Goal: Task Accomplishment & Management: Manage account settings

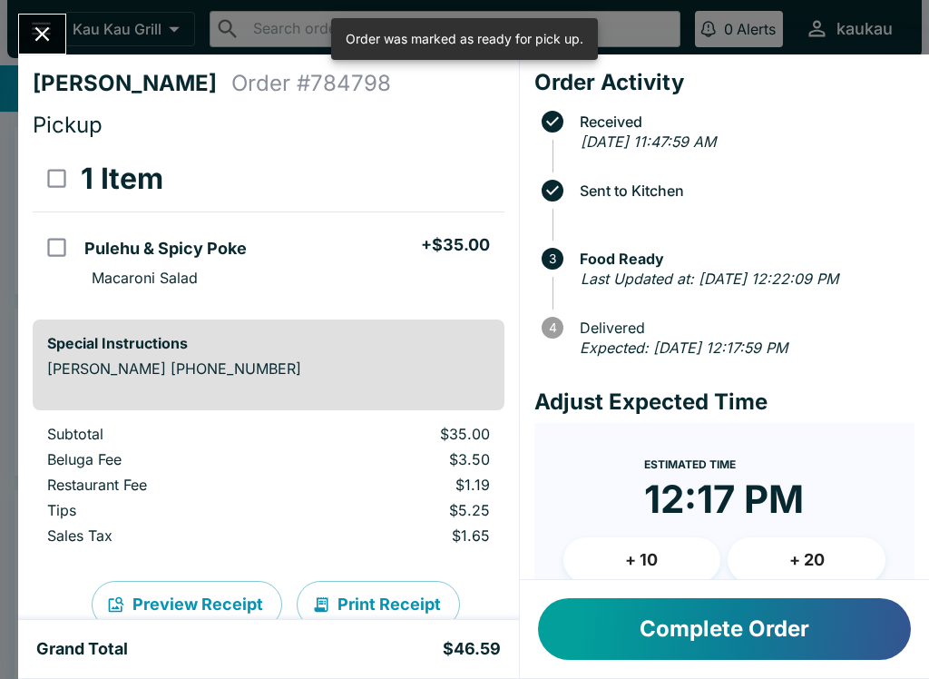
click at [40, 46] on icon "Close" at bounding box center [42, 34] width 25 height 25
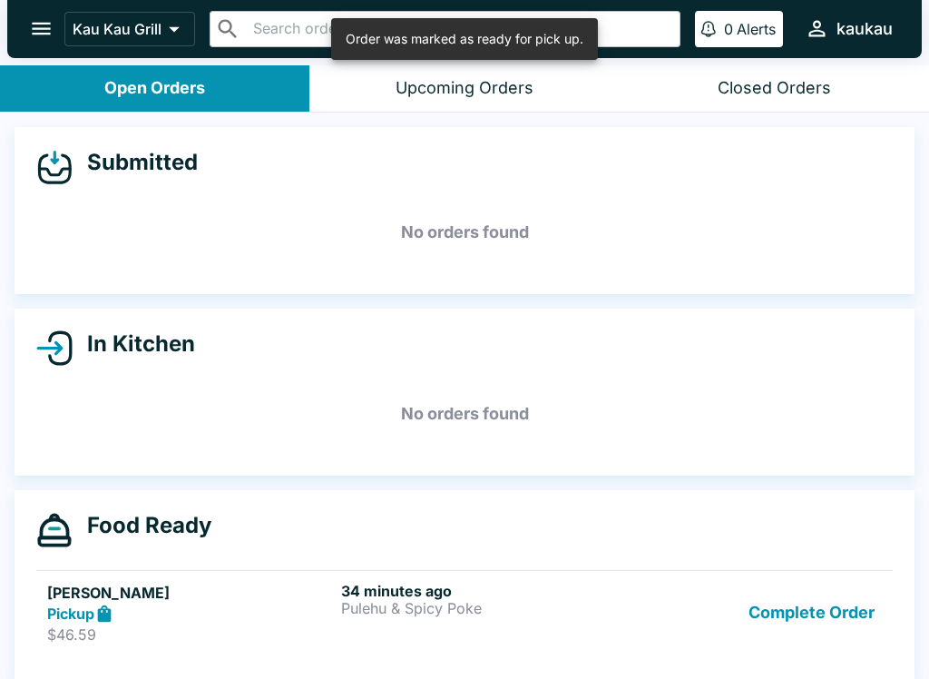
click at [468, 610] on p "Pulehu & Spicy Poke" at bounding box center [484, 608] width 287 height 16
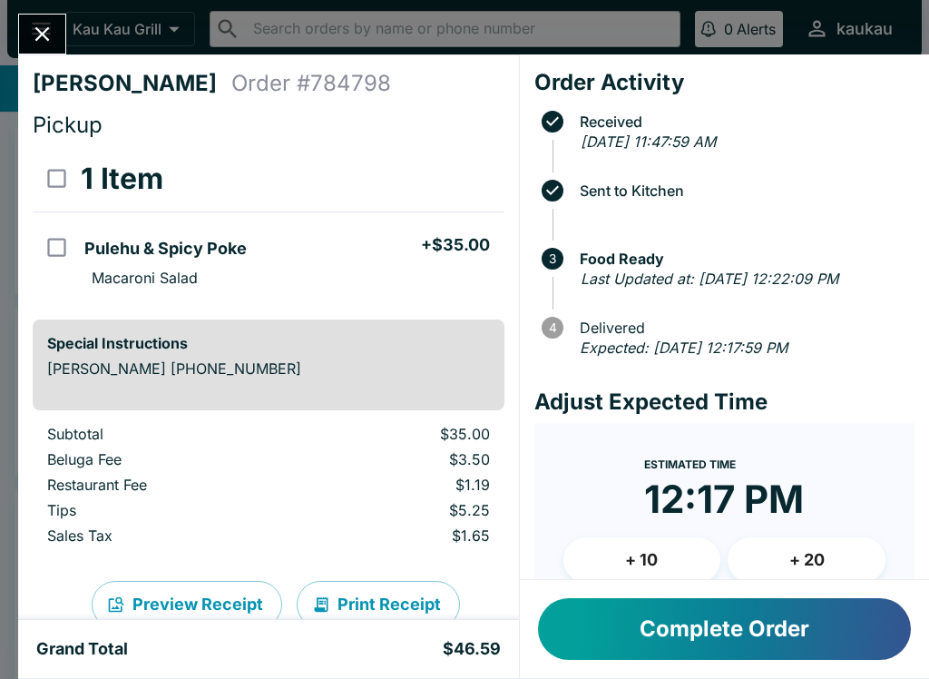
click at [58, 33] on button "Close" at bounding box center [42, 34] width 46 height 39
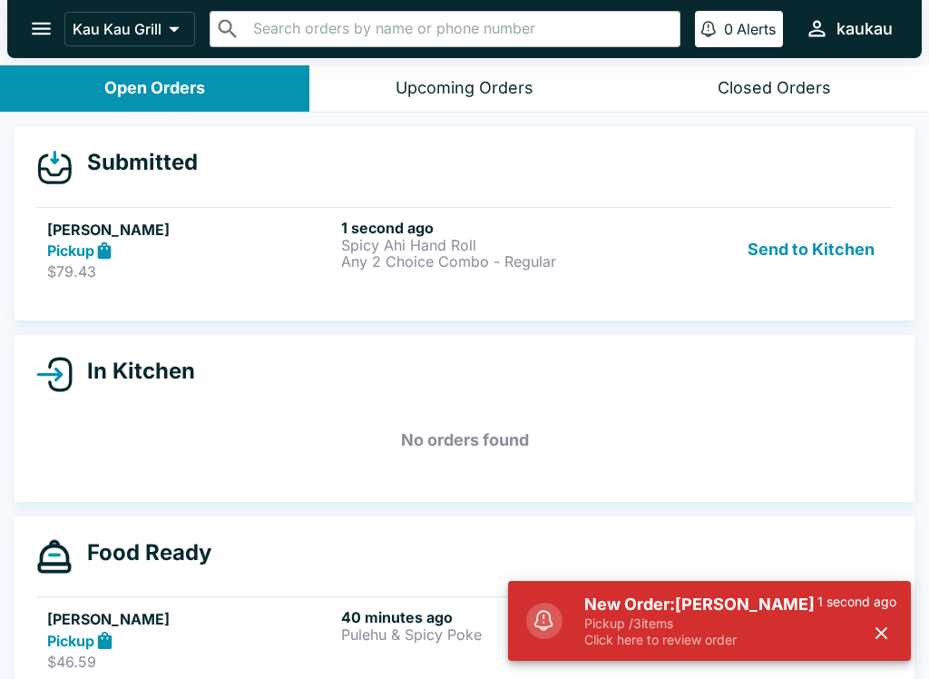
click at [692, 670] on div "Complete Order" at bounding box center [759, 639] width 246 height 63
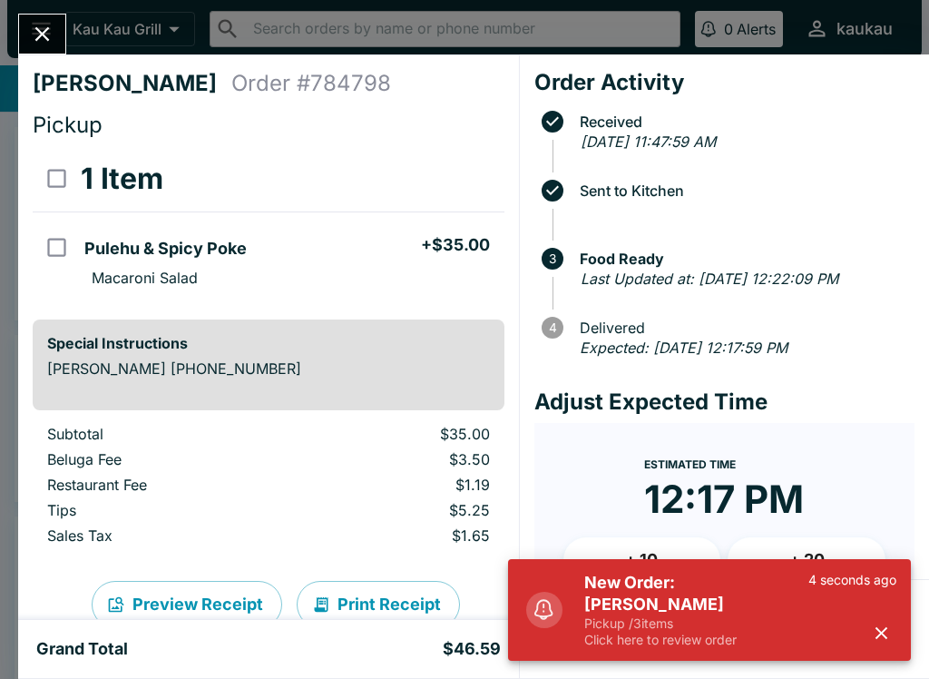
click at [729, 588] on h5 "New Order: [PERSON_NAME]" at bounding box center [696, 594] width 224 height 44
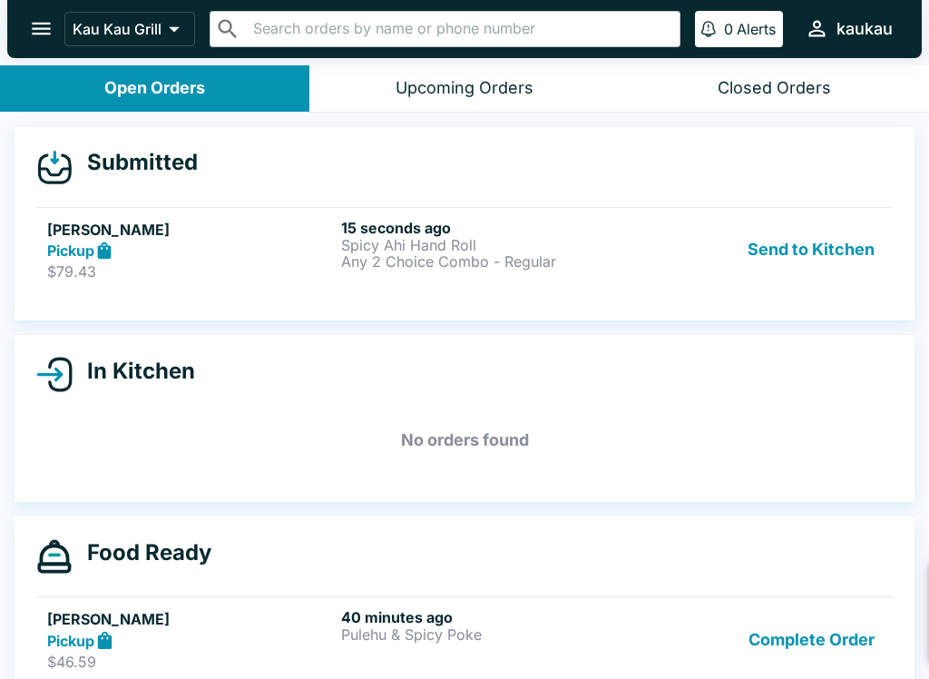
scroll to position [3, 0]
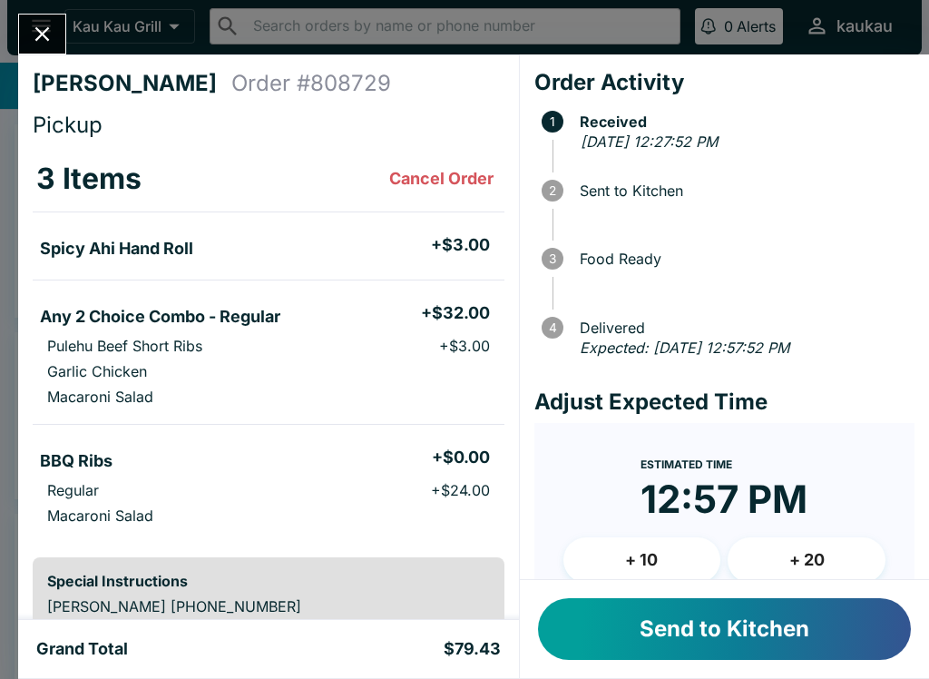
click at [789, 643] on button "Send to Kitchen" at bounding box center [724, 629] width 373 height 62
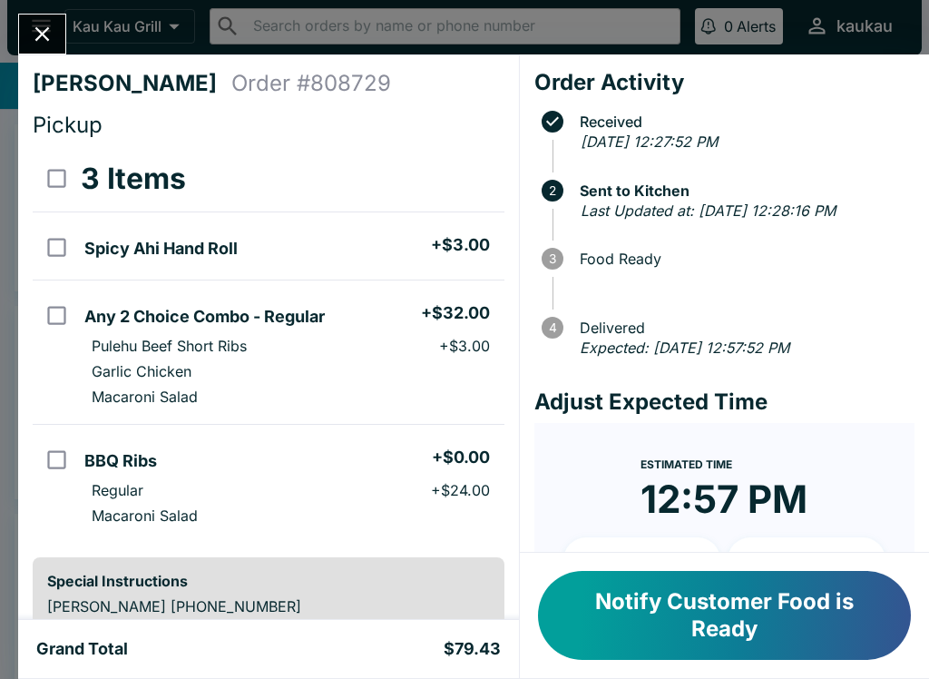
scroll to position [-1, 0]
click at [39, 17] on button "Close" at bounding box center [42, 34] width 46 height 39
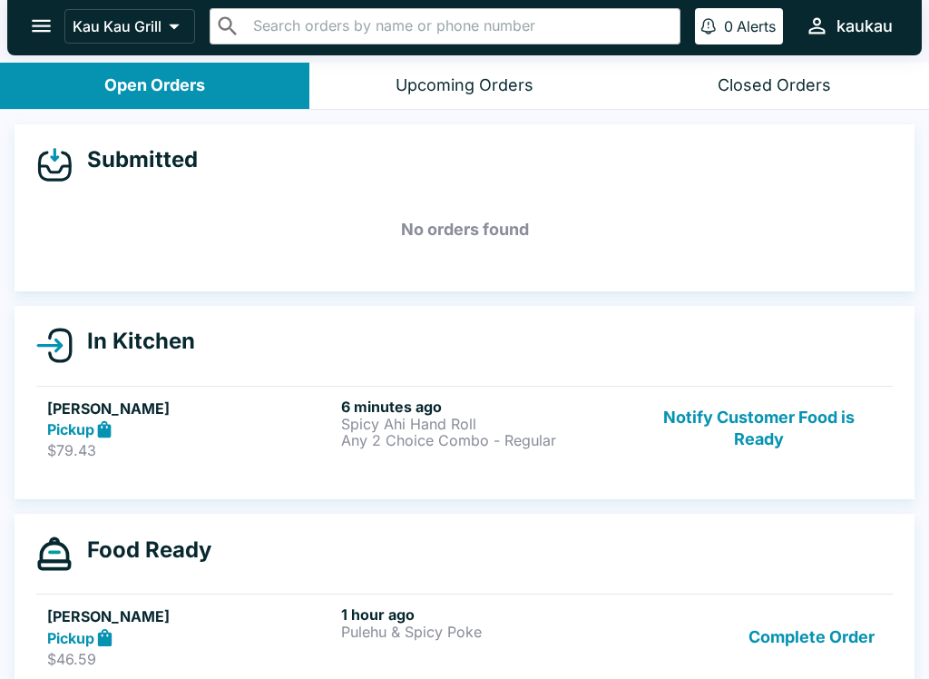
click at [835, 652] on button "Complete Order" at bounding box center [812, 636] width 141 height 63
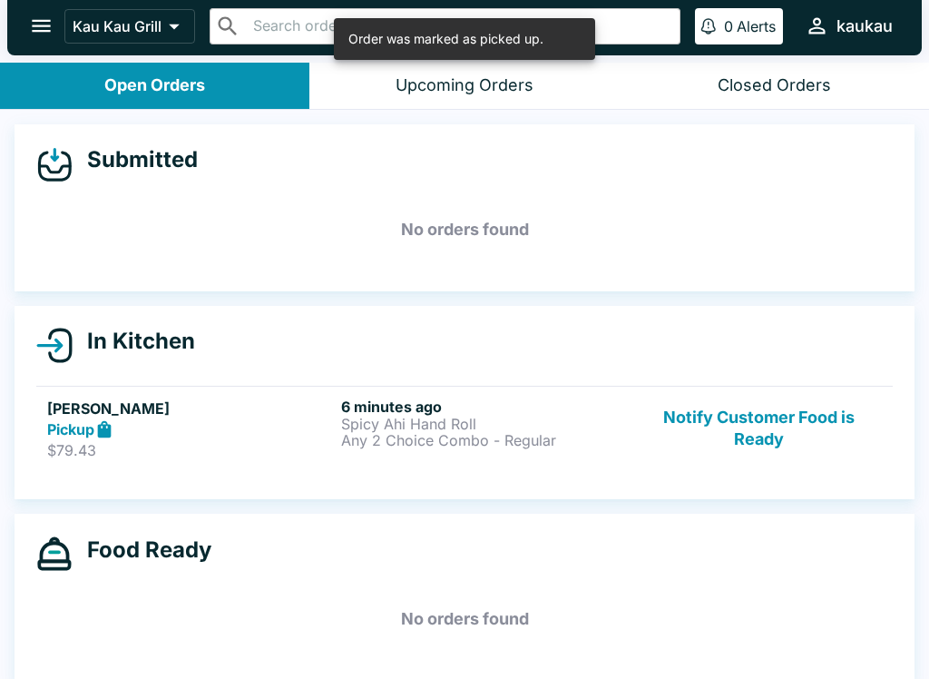
click at [25, 12] on button "open drawer" at bounding box center [41, 26] width 46 height 46
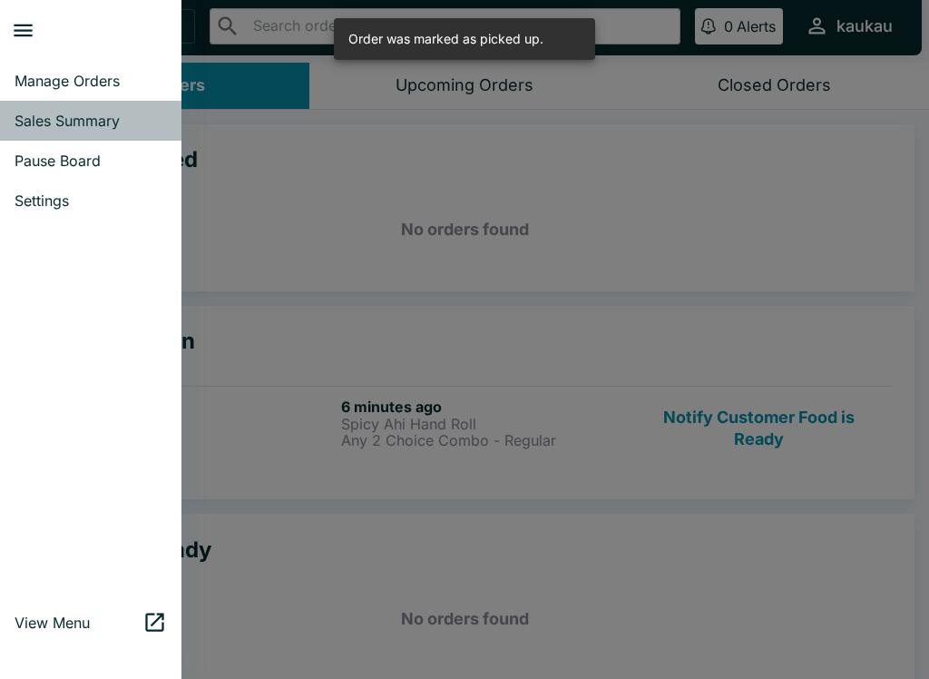
click at [113, 115] on span "Sales Summary" at bounding box center [91, 121] width 152 height 18
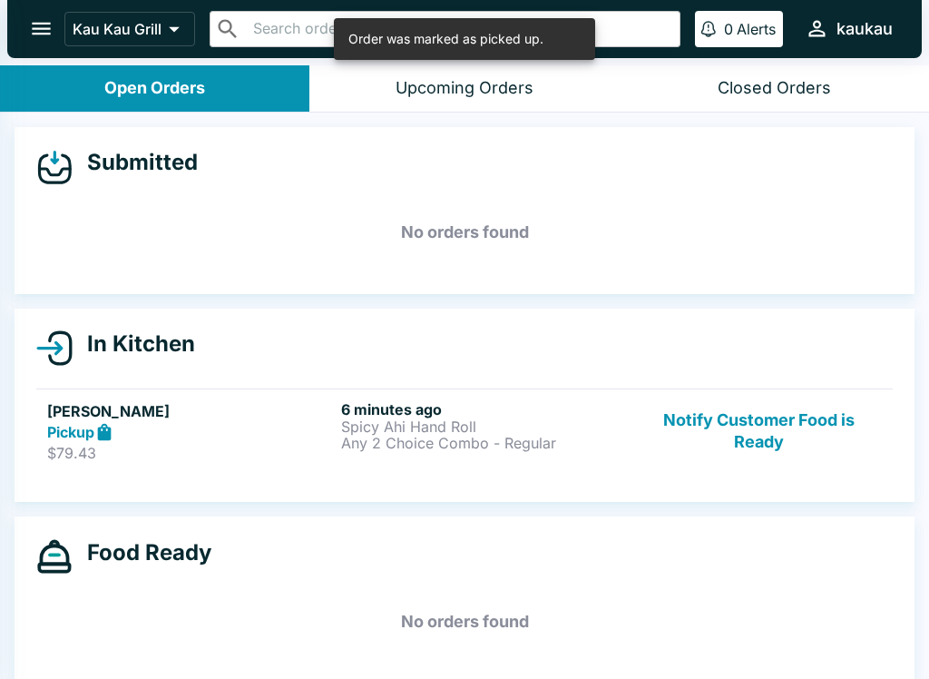
select select "03:00"
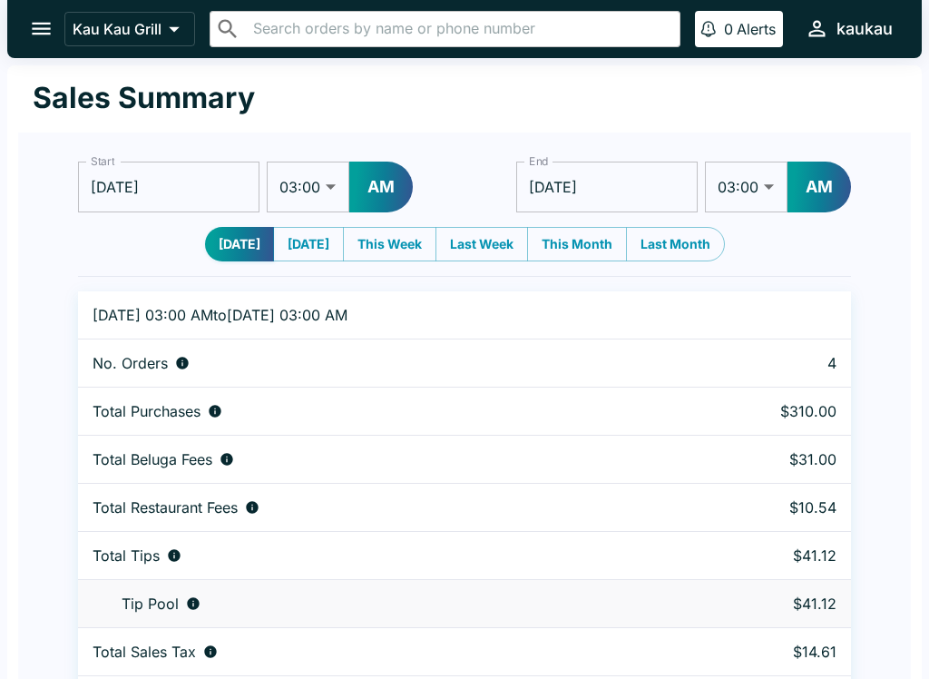
click at [52, 19] on icon "open drawer" at bounding box center [41, 28] width 25 height 25
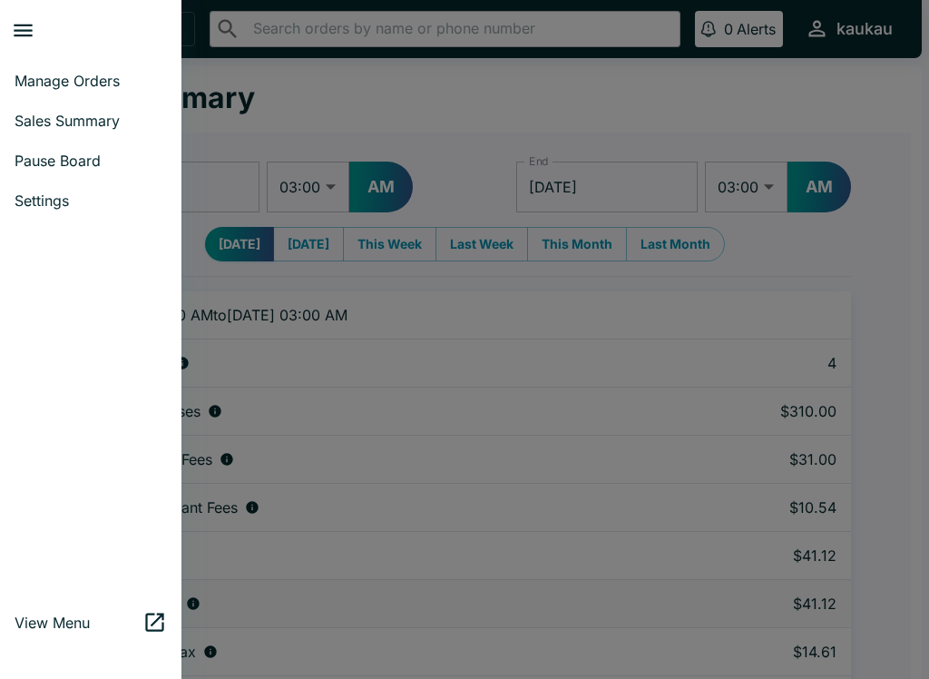
click at [111, 79] on span "Manage Orders" at bounding box center [91, 81] width 152 height 18
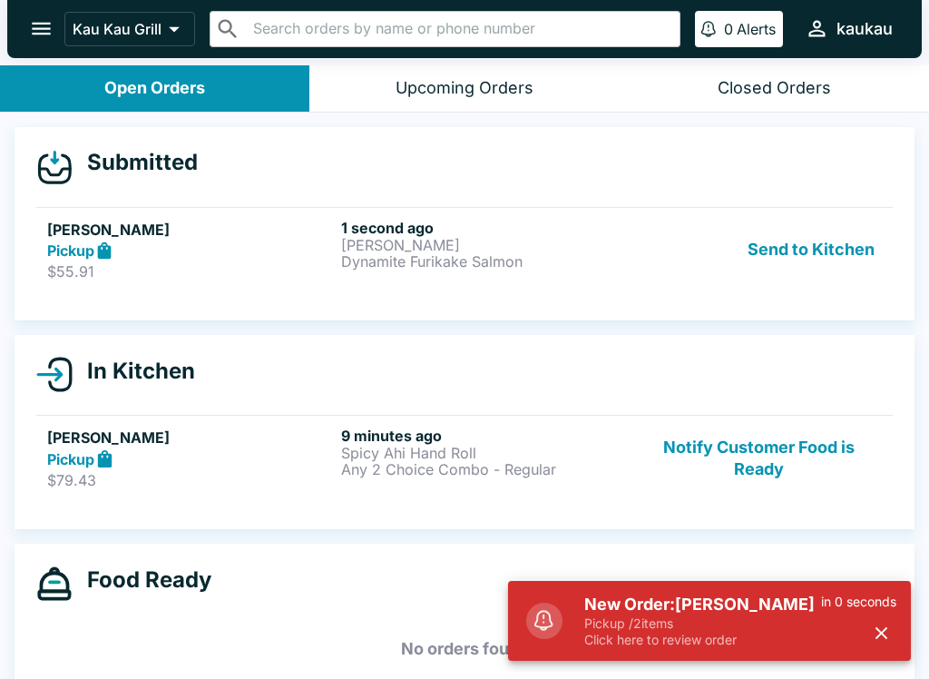
click at [714, 594] on h5 "New Order: [PERSON_NAME]" at bounding box center [702, 605] width 237 height 22
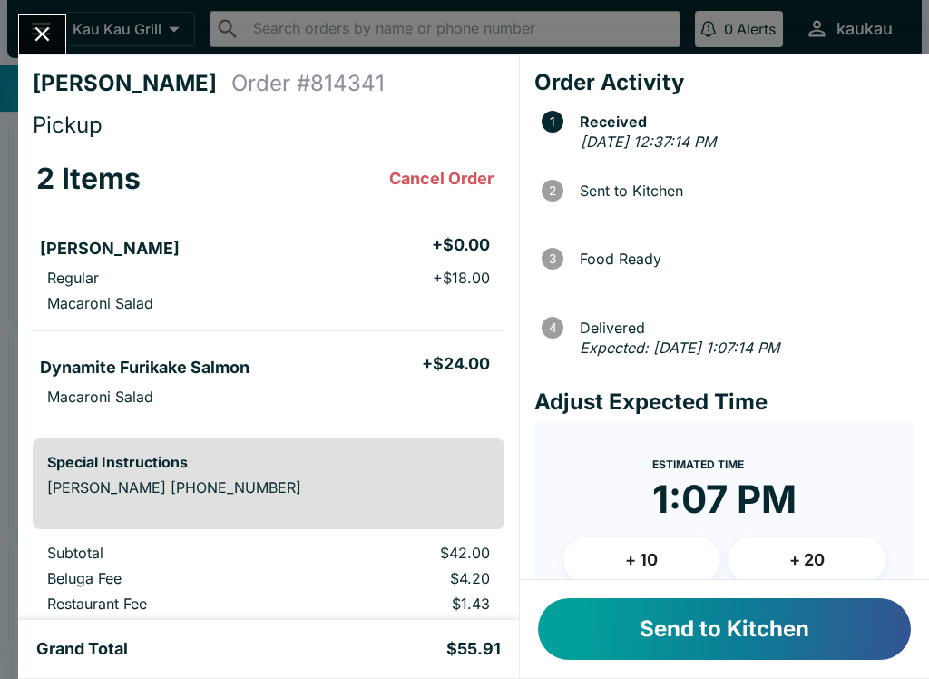
click at [757, 637] on button "Send to Kitchen" at bounding box center [724, 629] width 373 height 62
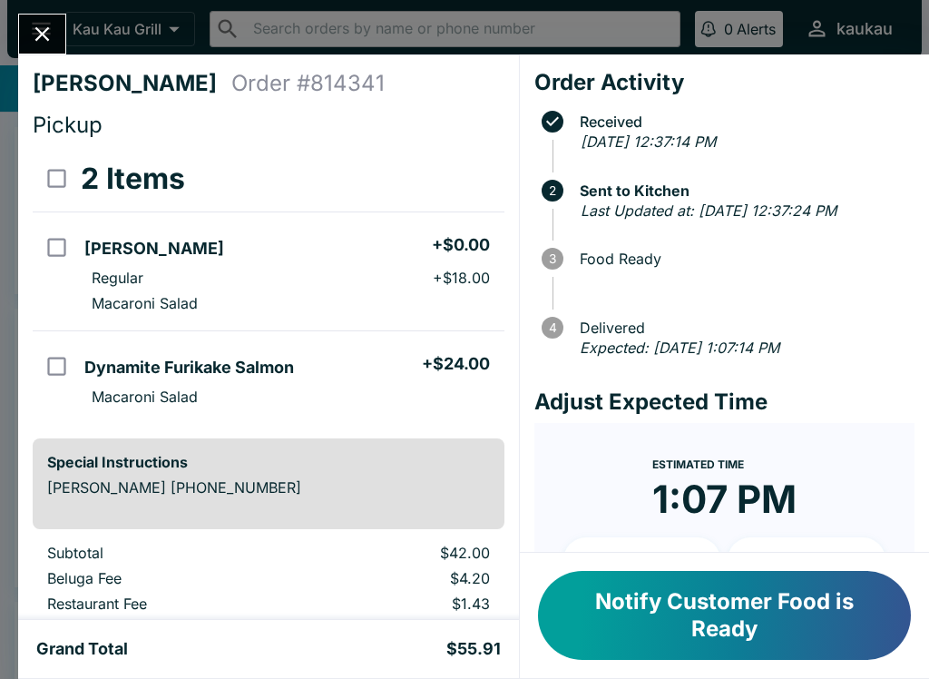
click at [64, 1] on div "[PERSON_NAME] Order # 814341 Pickup 2 Items Garlic Ahi + $0.00 Regular + $18.00…" at bounding box center [464, 339] width 929 height 679
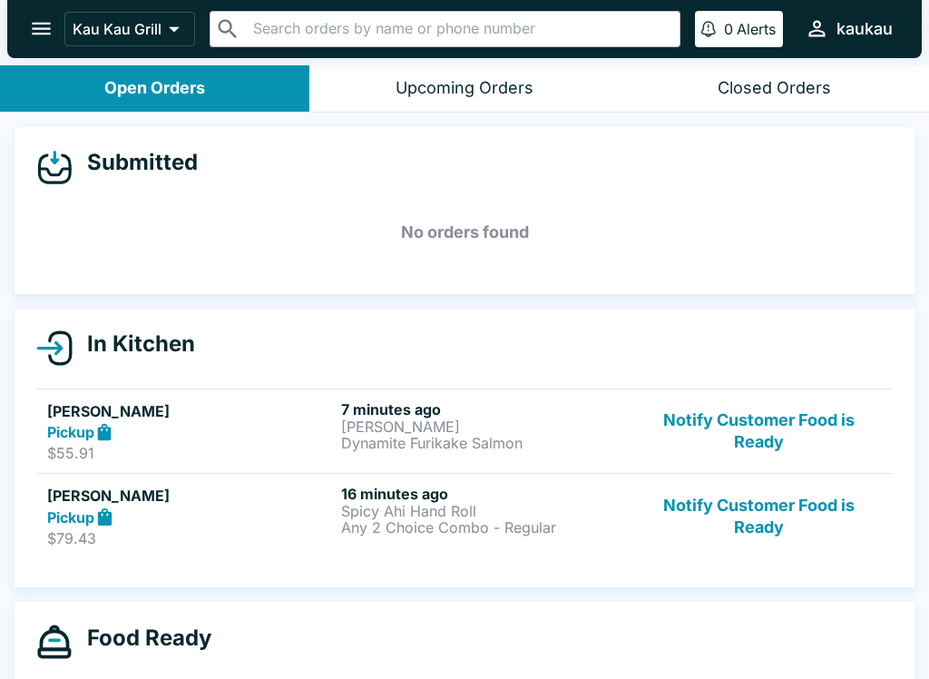
click at [745, 526] on button "Notify Customer Food is Ready" at bounding box center [759, 516] width 246 height 63
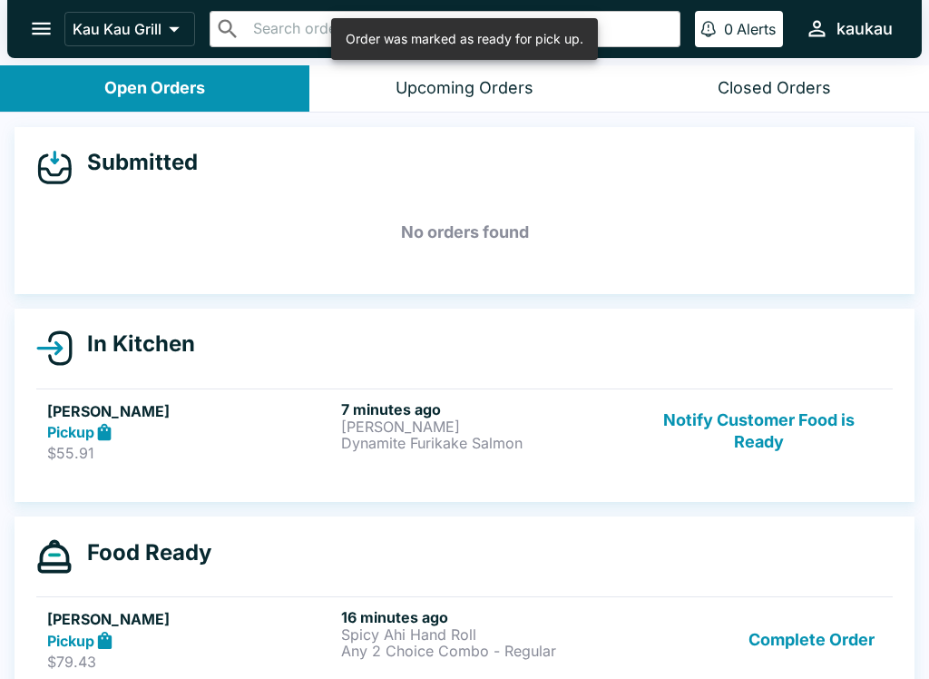
click at [19, 21] on button "open drawer" at bounding box center [41, 28] width 46 height 46
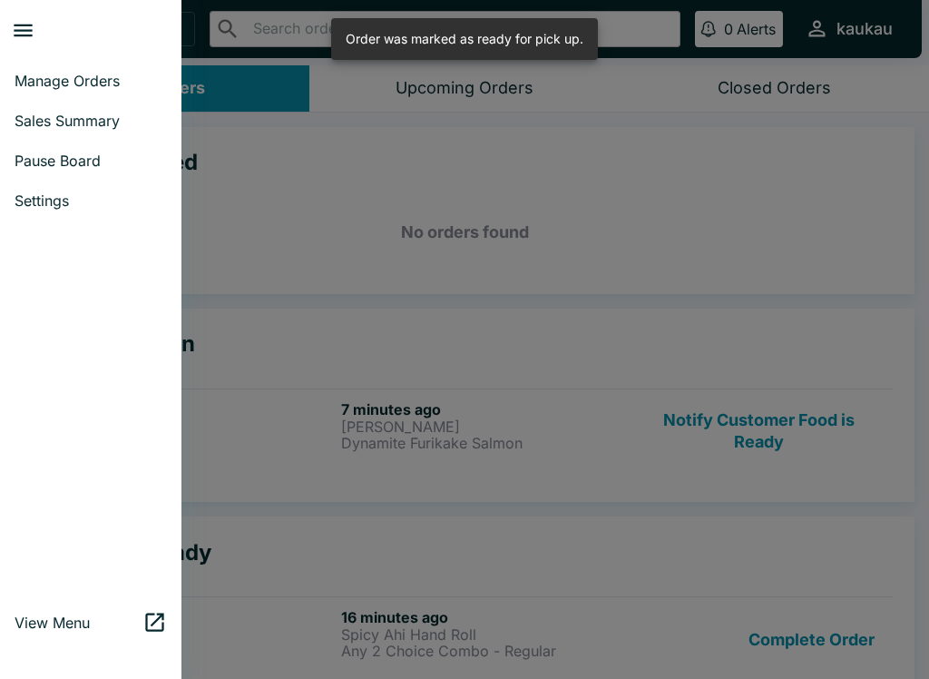
click at [104, 121] on span "Sales Summary" at bounding box center [91, 121] width 152 height 18
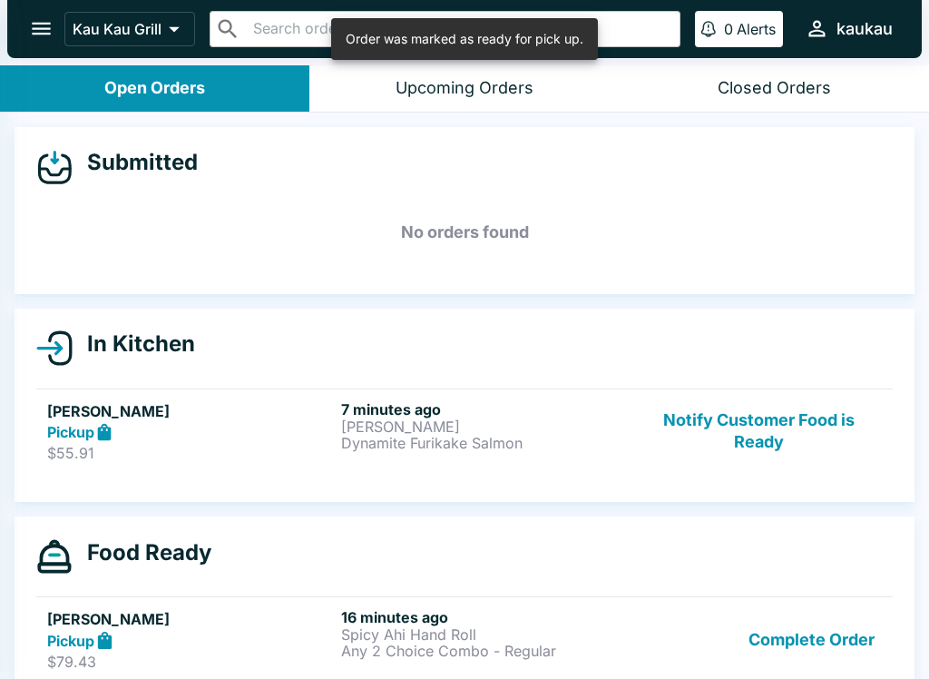
select select "03:00"
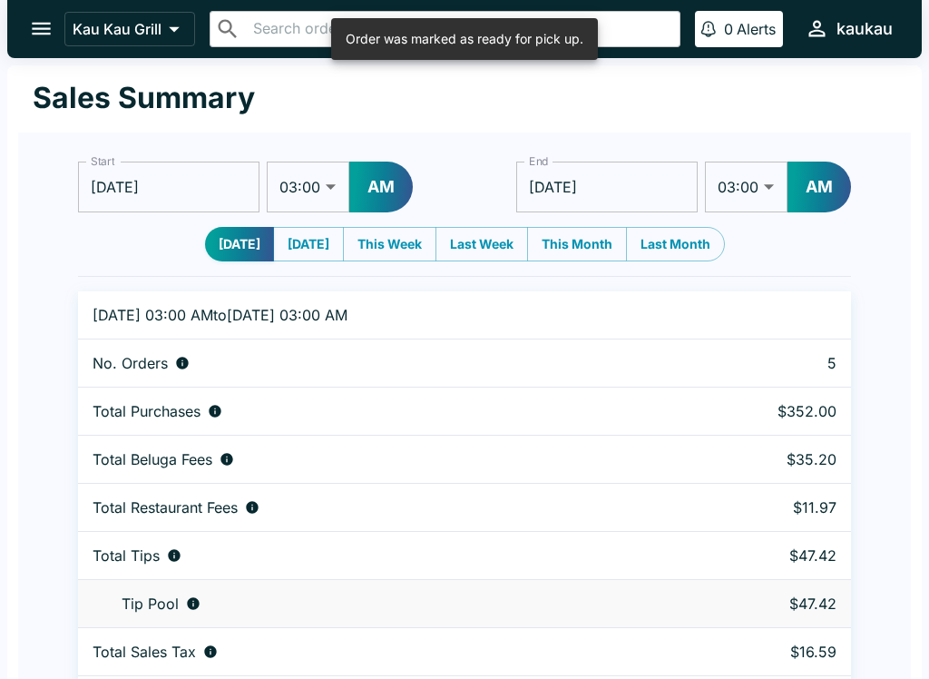
click at [39, 34] on icon "open drawer" at bounding box center [41, 29] width 19 height 13
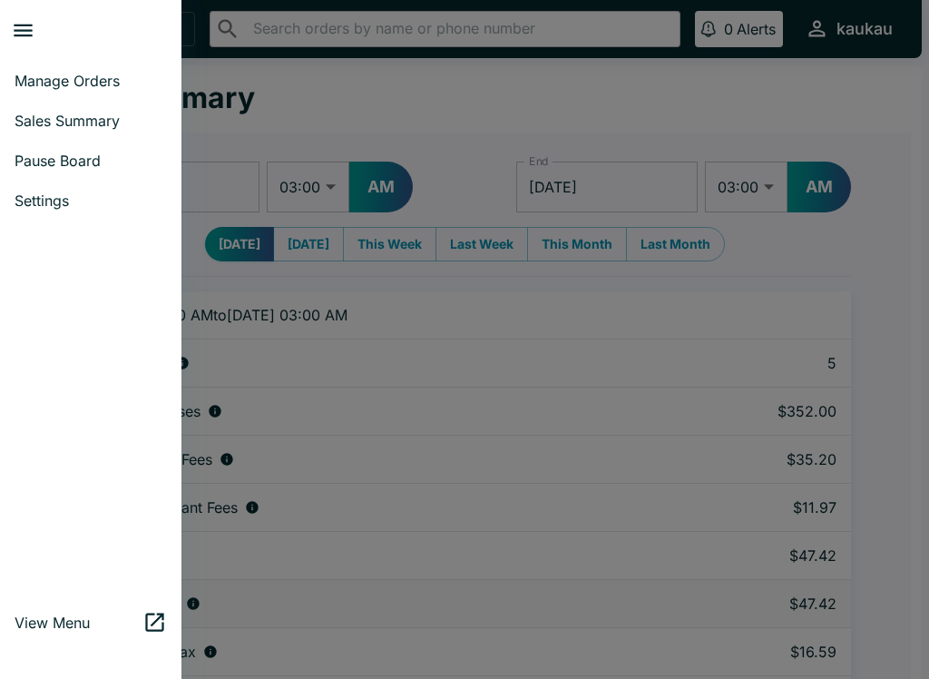
click at [113, 83] on span "Manage Orders" at bounding box center [91, 81] width 152 height 18
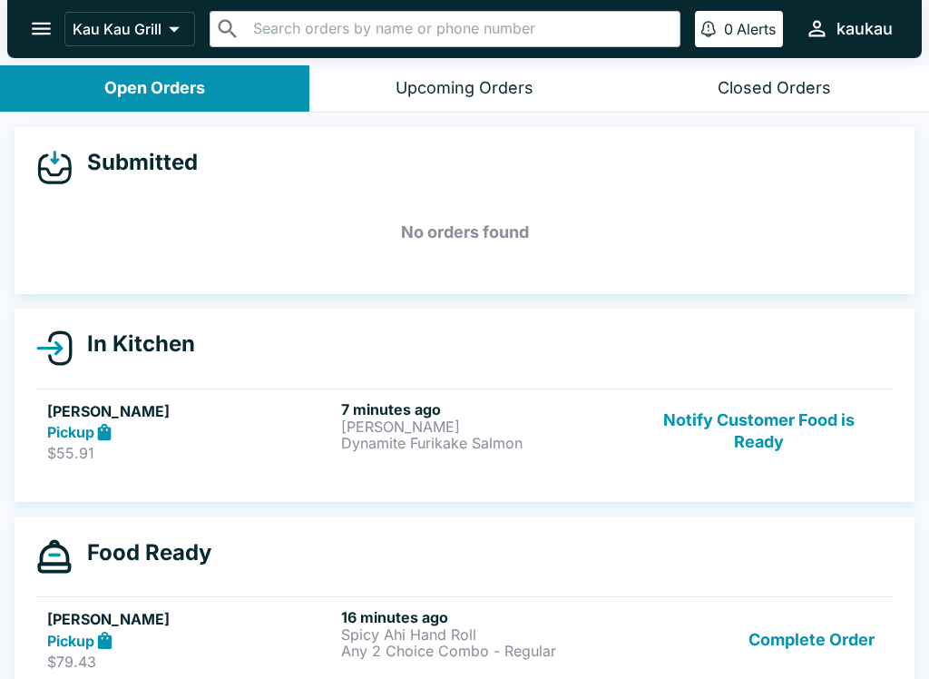
click at [772, 430] on button "Notify Customer Food is Ready" at bounding box center [759, 431] width 246 height 63
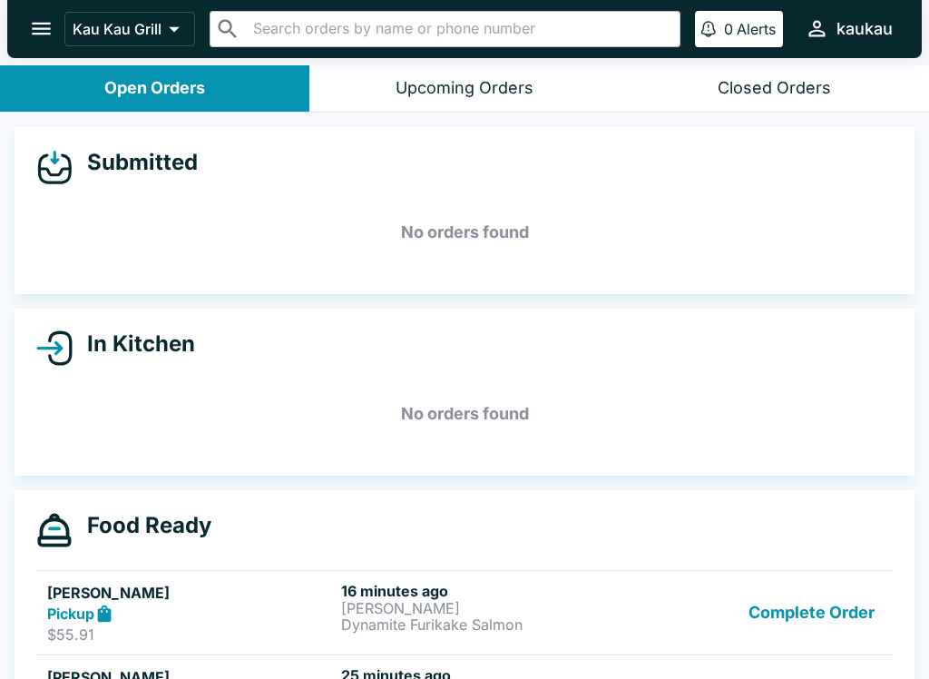
click at [835, 618] on button "Complete Order" at bounding box center [812, 613] width 141 height 63
click at [838, 582] on button "Complete Order" at bounding box center [812, 613] width 141 height 63
